Goal: Book appointment/travel/reservation

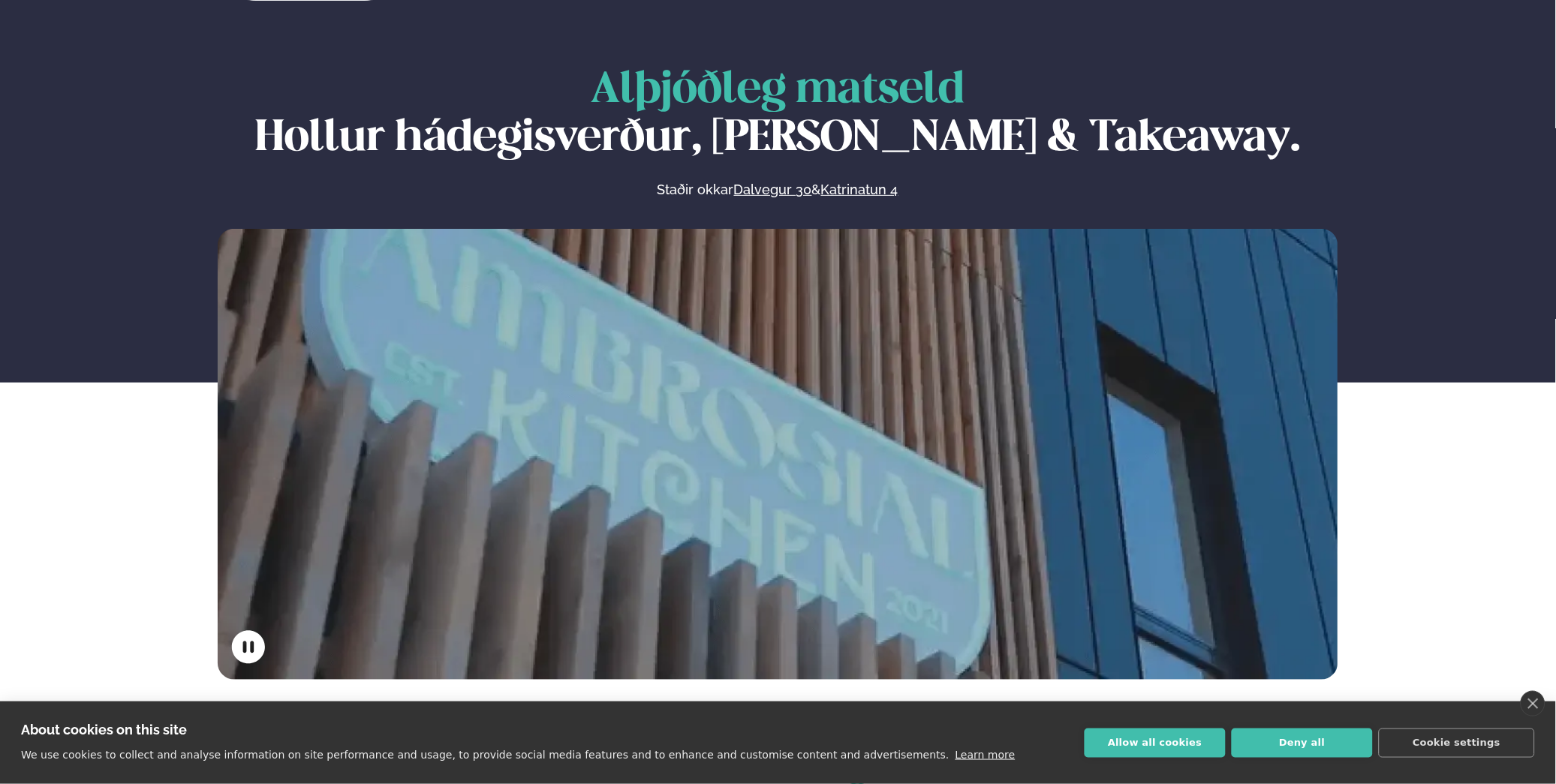
scroll to position [64, 0]
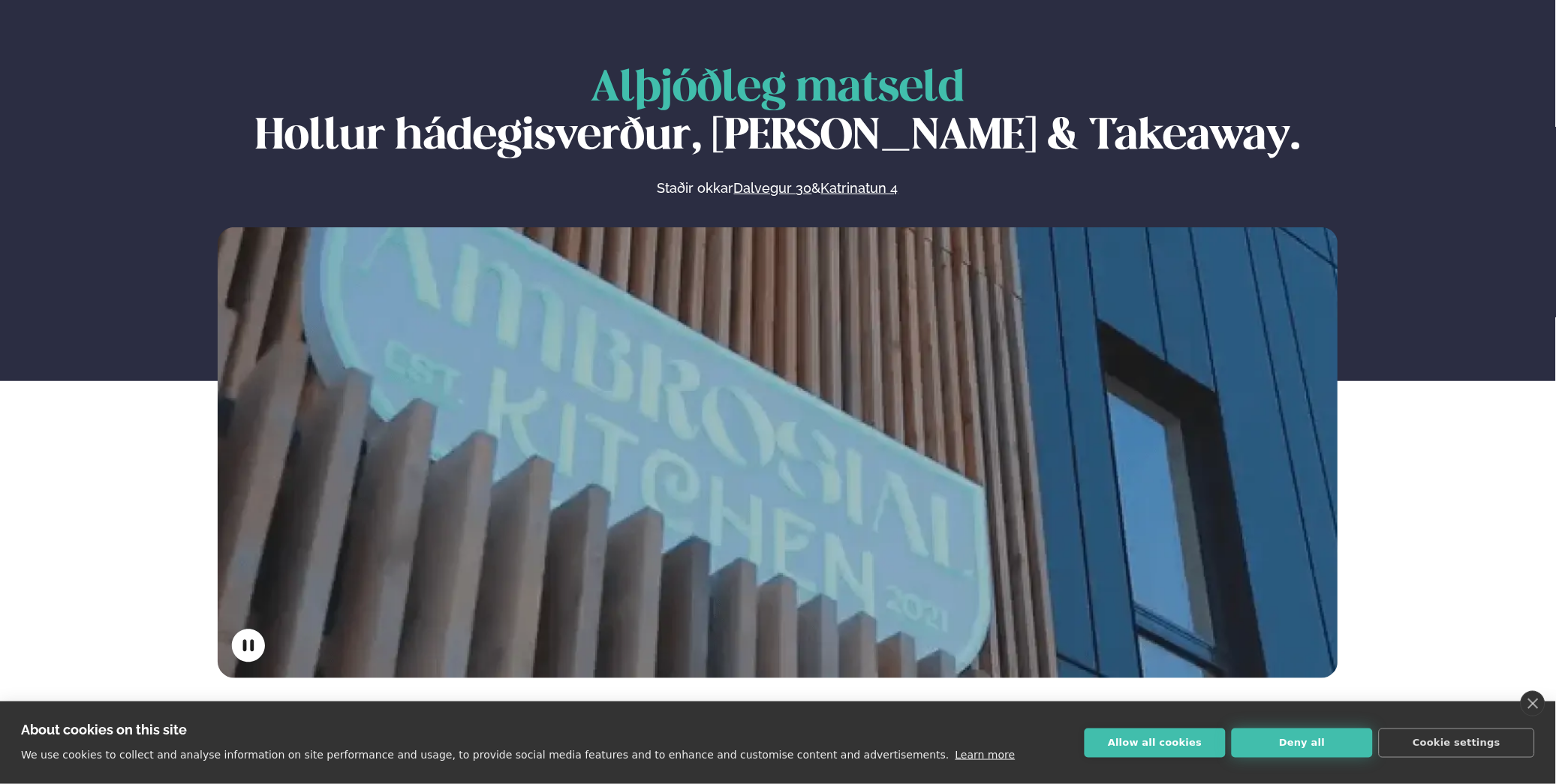
click at [1296, 741] on button "Deny all" at bounding box center [1303, 744] width 142 height 30
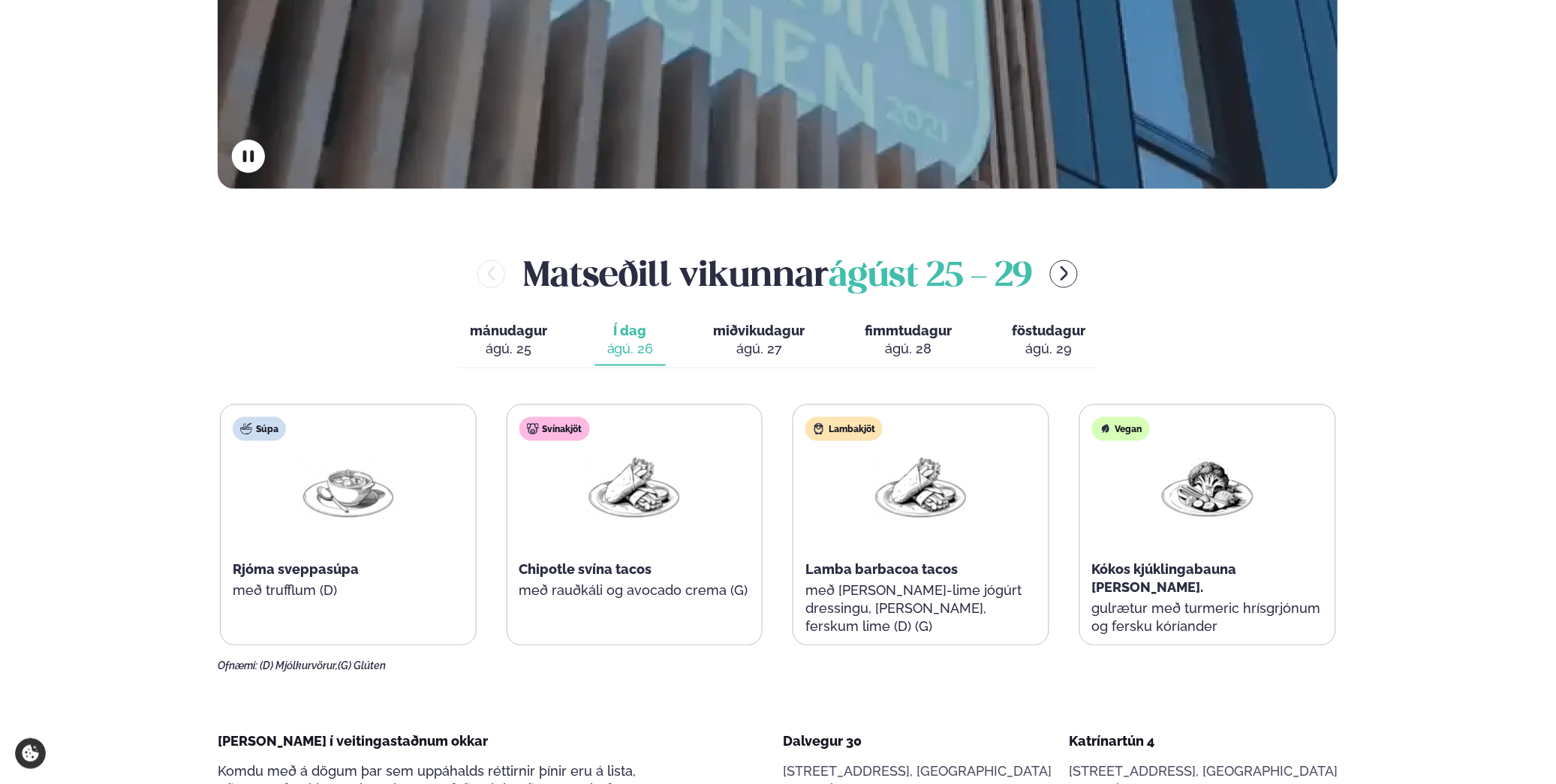
scroll to position [554, 0]
click at [766, 341] on div "ágú. 27" at bounding box center [759, 349] width 91 height 18
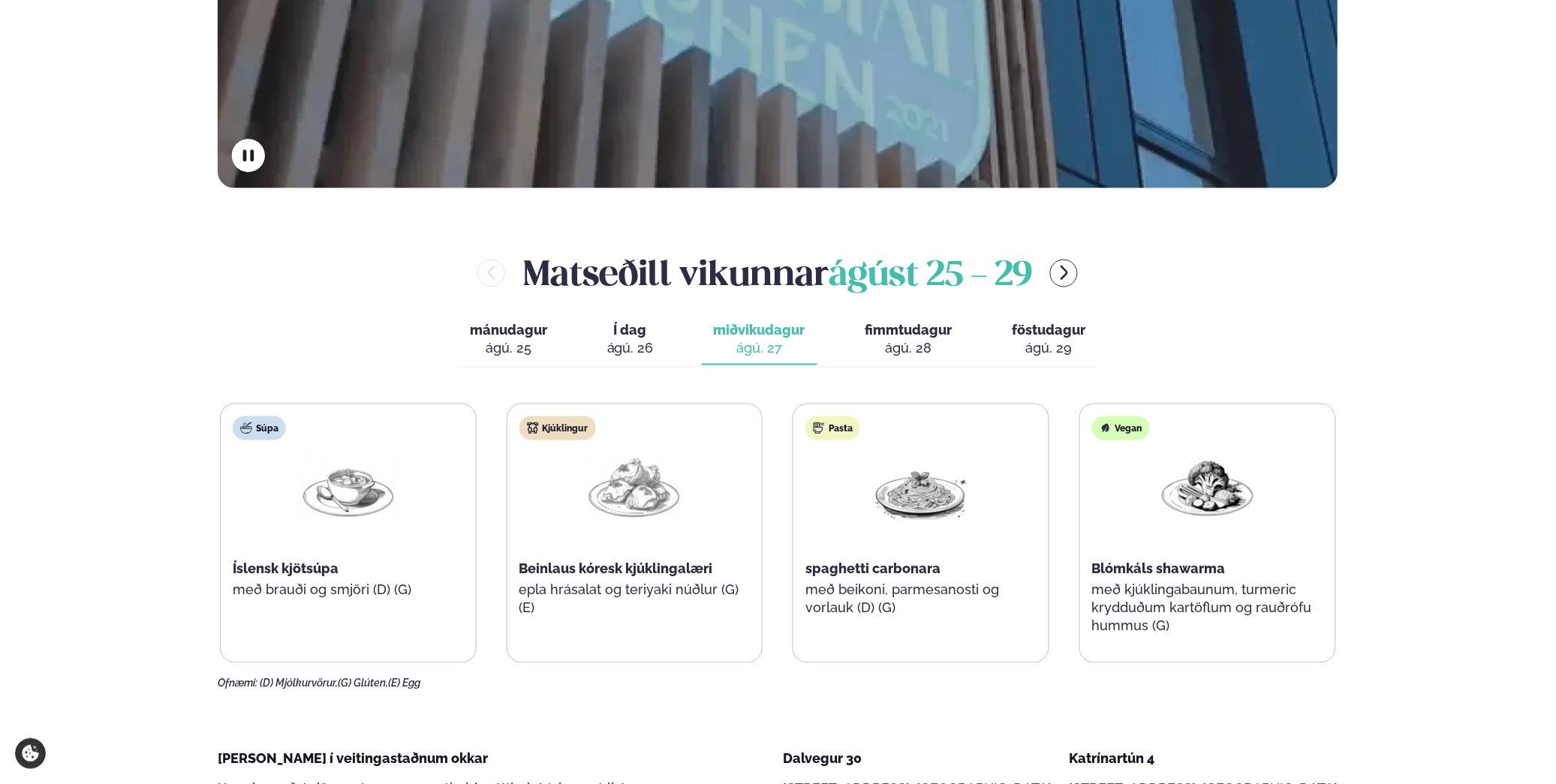
click at [901, 341] on div "ágú. 28" at bounding box center [909, 349] width 87 height 18
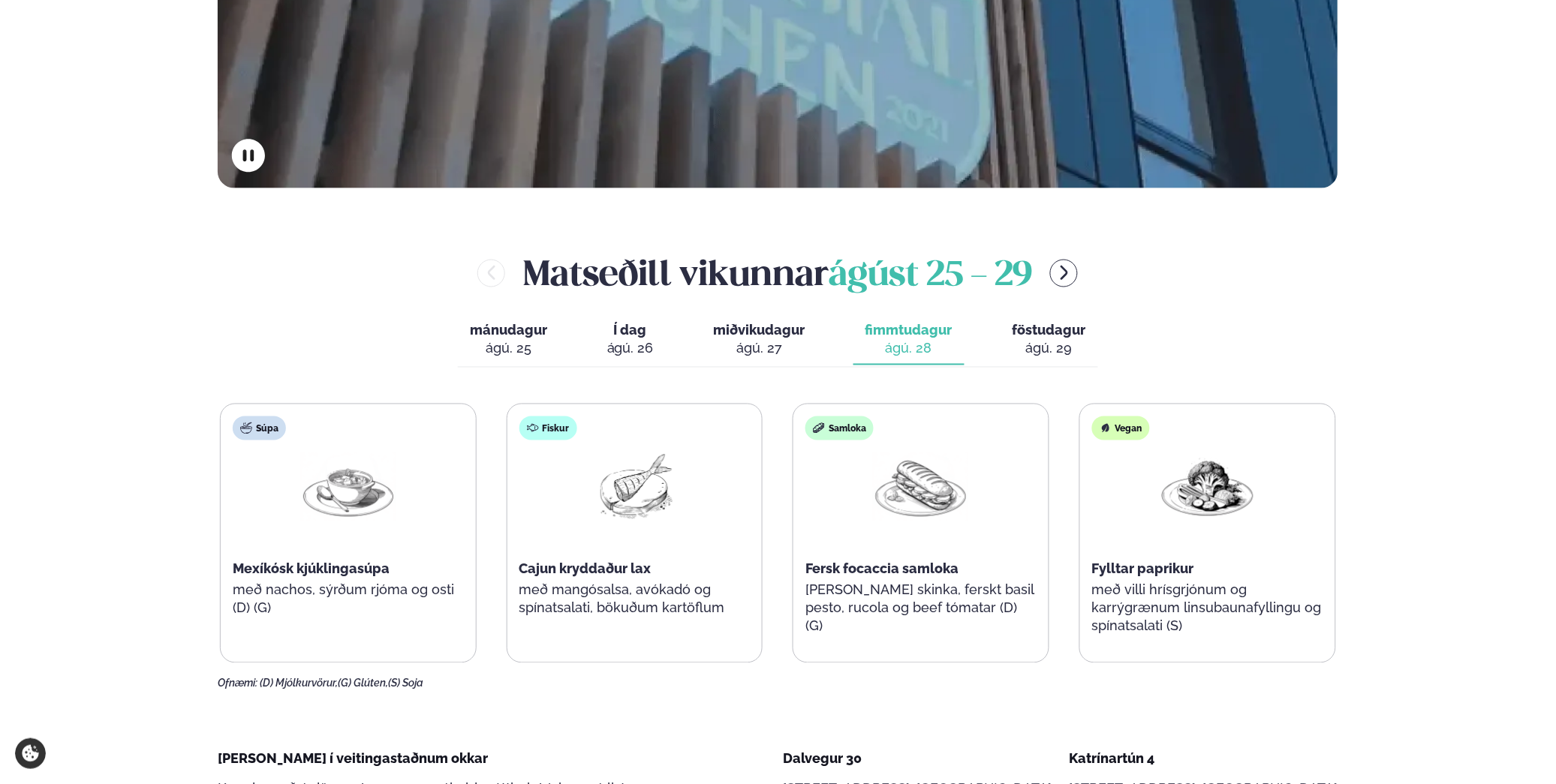
click at [1053, 344] on div "ágú. 29" at bounding box center [1049, 349] width 73 height 18
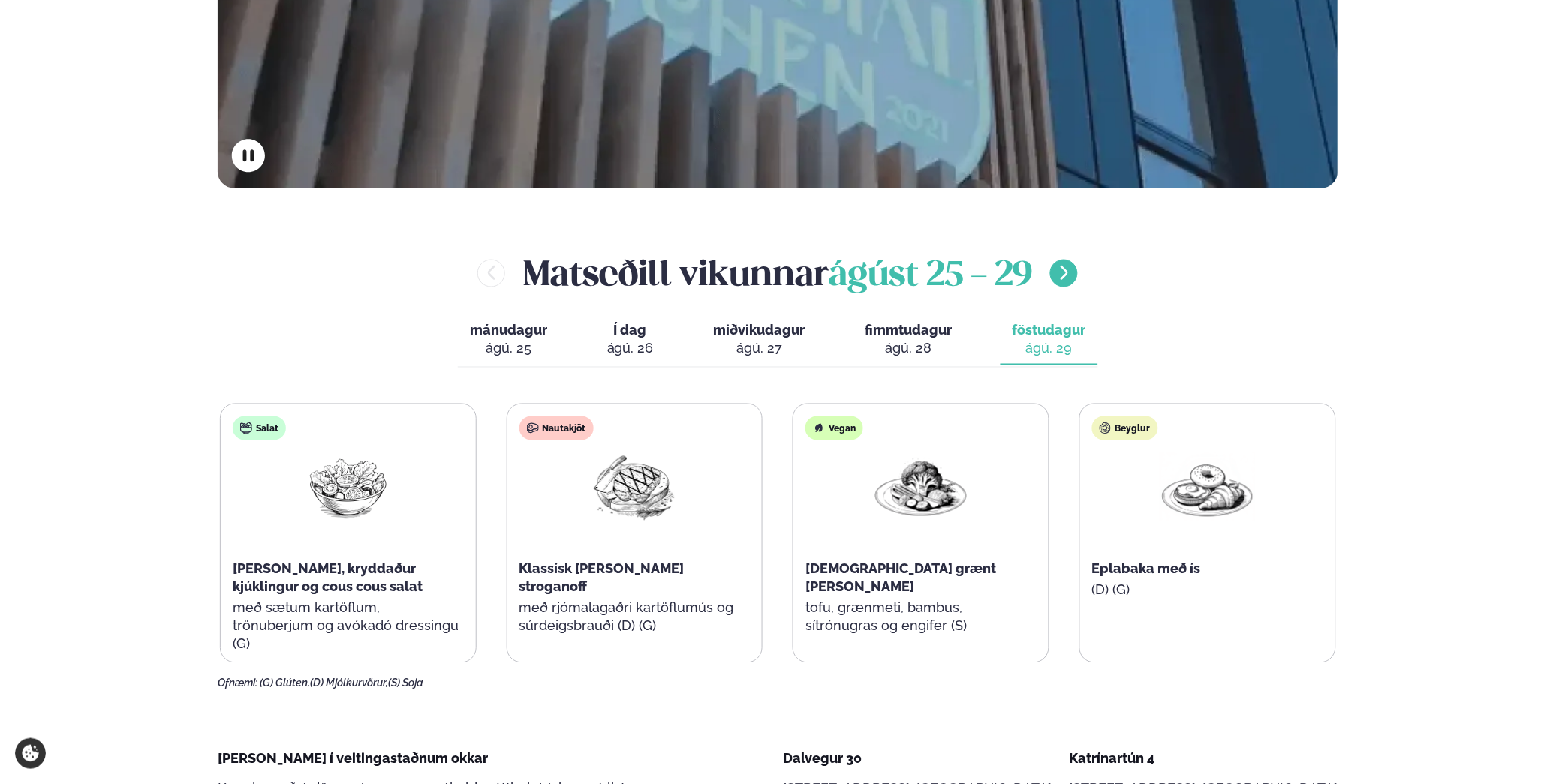
click at [1062, 271] on icon "menu-btn-right" at bounding box center [1065, 273] width 18 height 18
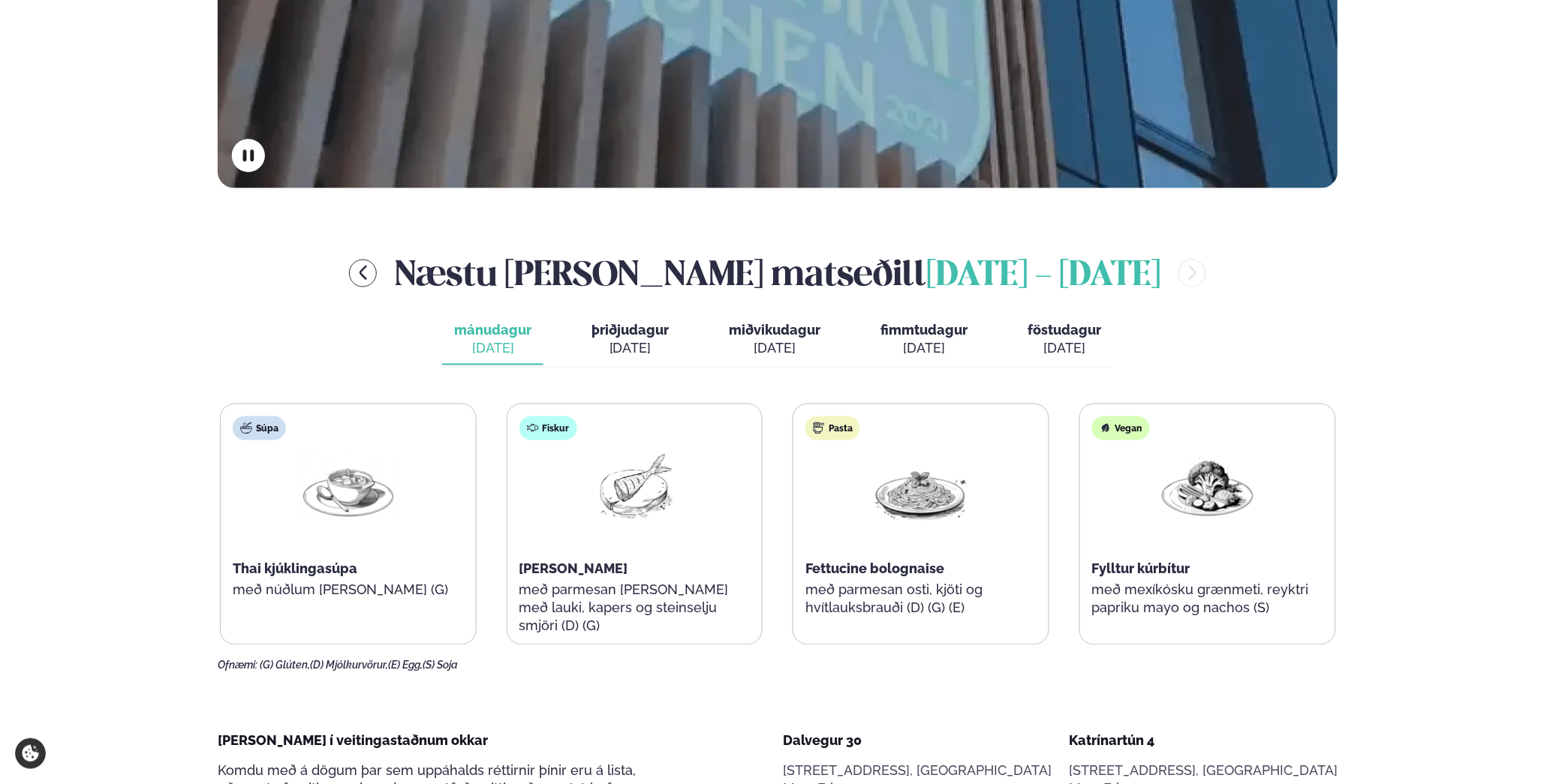
click at [631, 346] on div "[DATE]" at bounding box center [630, 349] width 77 height 18
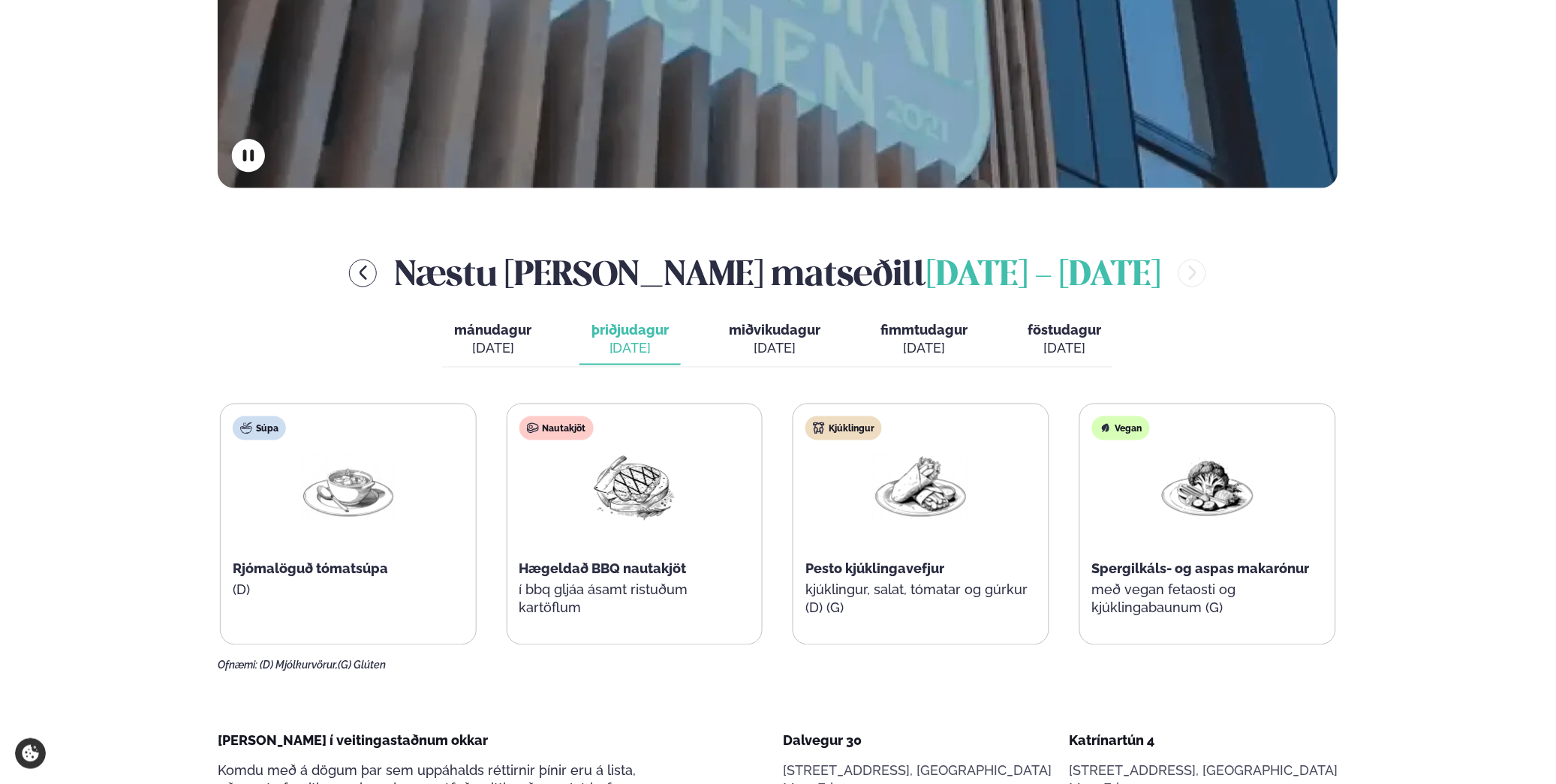
click at [780, 354] on div "[DATE]" at bounding box center [774, 349] width 91 height 18
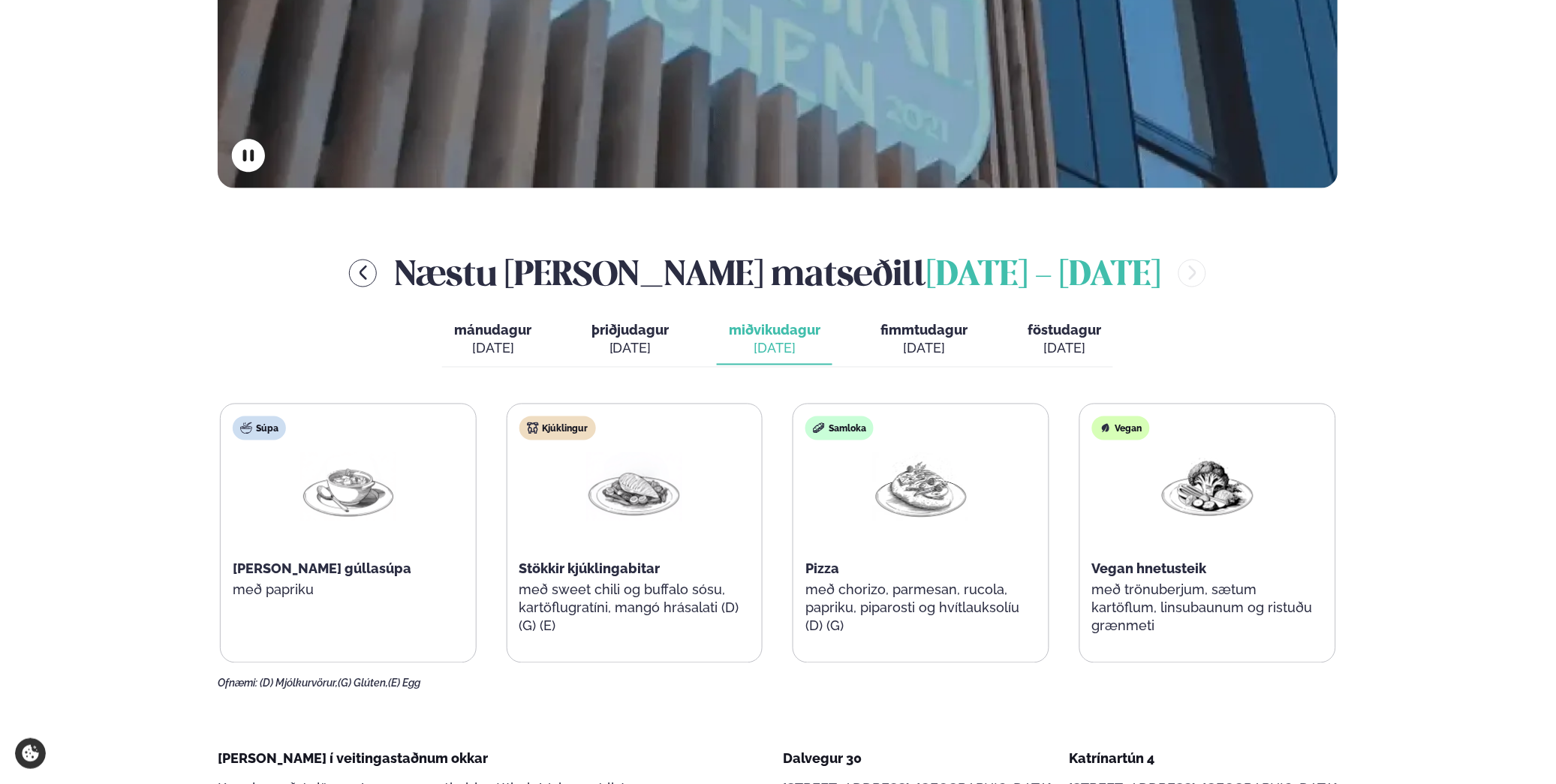
click at [924, 338] on span "fimmtudagur" at bounding box center [924, 330] width 87 height 16
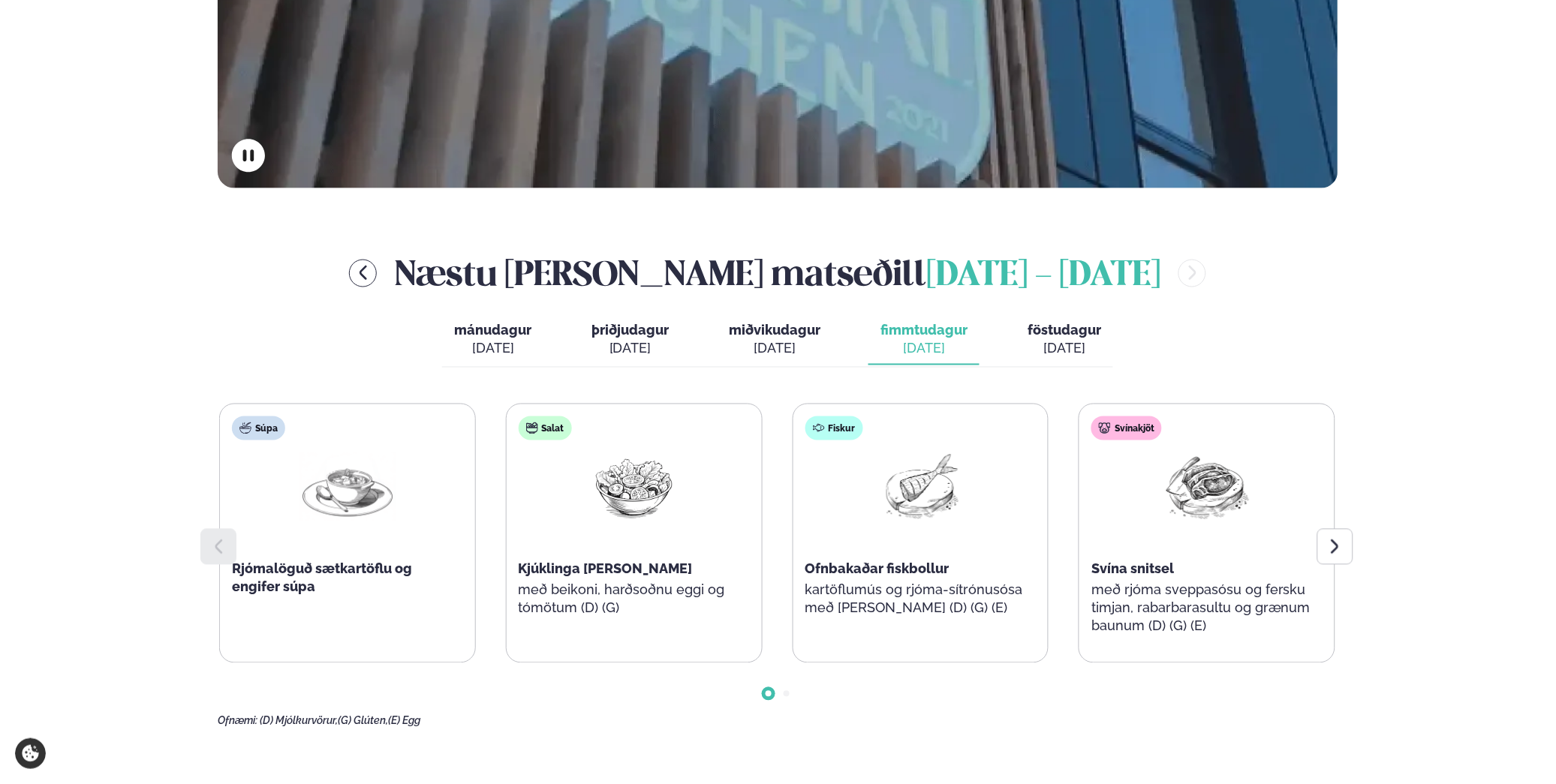
click at [1043, 333] on span "föstudagur" at bounding box center [1064, 330] width 73 height 16
